Goal: Information Seeking & Learning: Find specific page/section

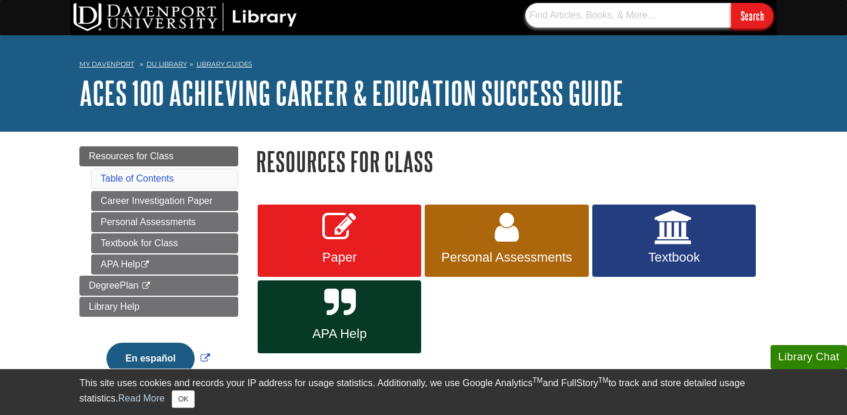
click at [569, 18] on input "text" at bounding box center [628, 15] width 206 height 25
type input "cin"
click at [157, 64] on link "DU Library" at bounding box center [166, 64] width 41 height 8
click at [155, 67] on link "DU Library" at bounding box center [166, 64] width 41 height 8
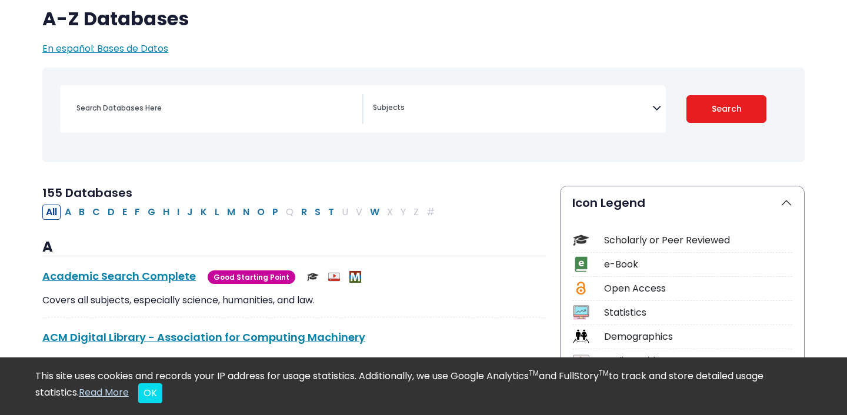
scroll to position [133, 0]
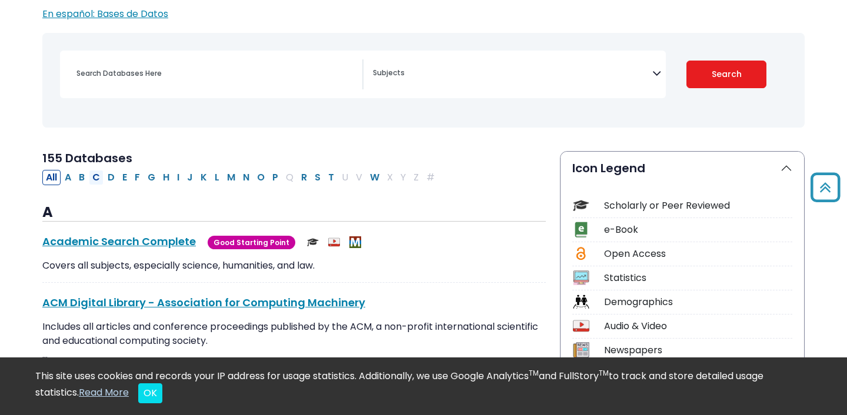
click at [97, 177] on button "C" at bounding box center [96, 177] width 15 height 15
select select "Database Subject Filter"
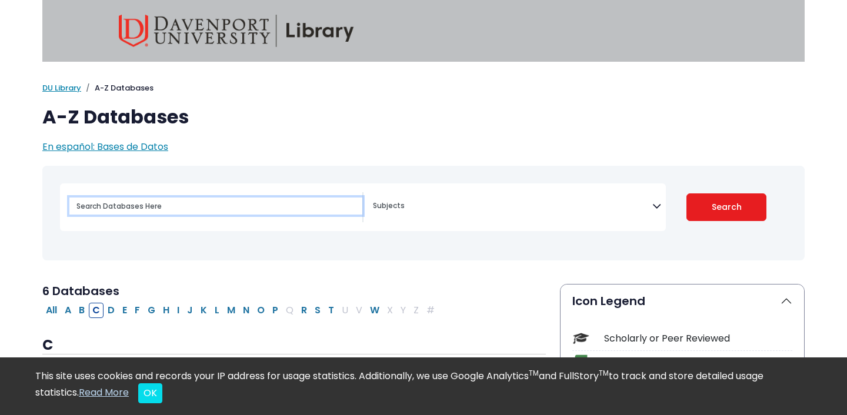
drag, startPoint x: 169, startPoint y: 201, endPoint x: 174, endPoint y: 197, distance: 6.3
click at [169, 201] on input "Search database by title or keyword" at bounding box center [215, 206] width 293 height 17
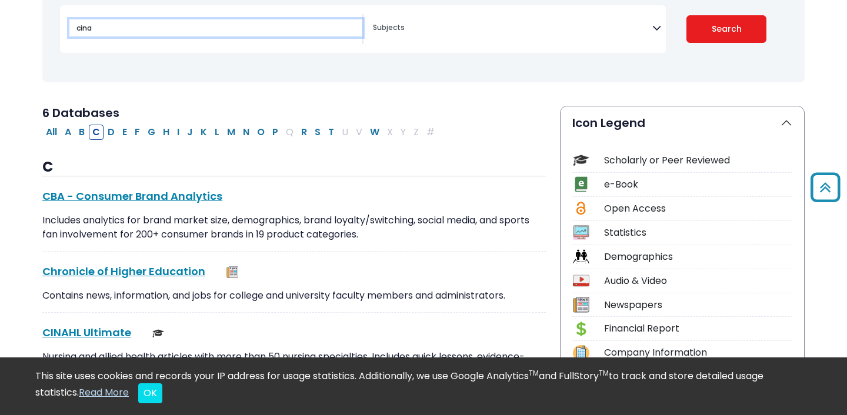
scroll to position [179, 0]
type input "cinahl"
click at [727, 28] on button "Search" at bounding box center [727, 29] width 81 height 28
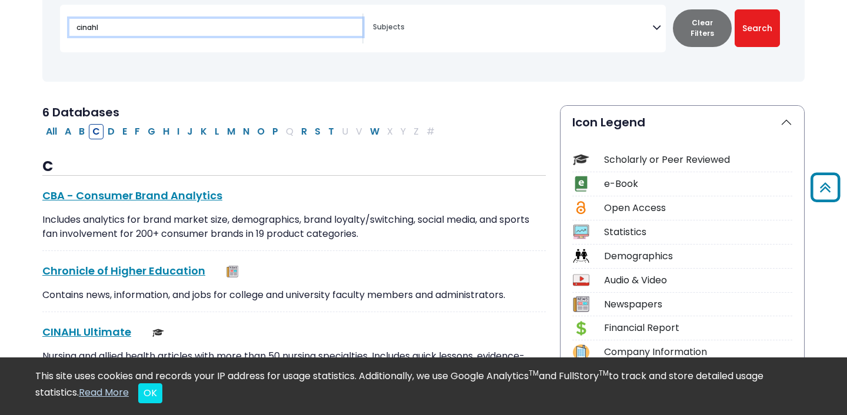
select select "Database Subject Filter"
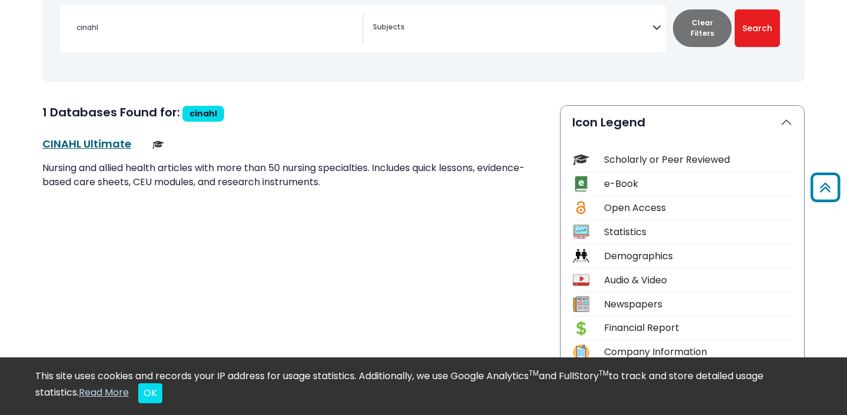
click at [122, 142] on link "CINAHL Ultimate This link opens in a new window" at bounding box center [86, 143] width 89 height 15
